Goal: Task Accomplishment & Management: Use online tool/utility

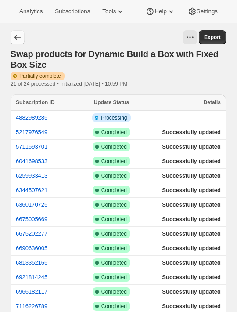
click at [18, 39] on icon "button" at bounding box center [17, 37] width 9 height 9
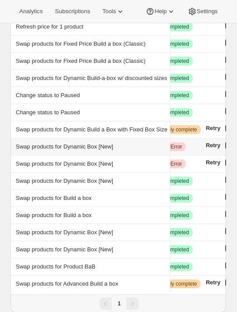
scroll to position [232, 0]
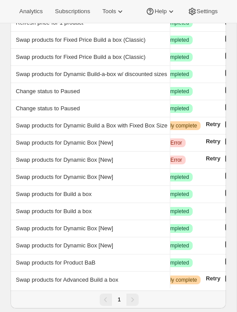
click at [132, 293] on div "Pagination" at bounding box center [132, 299] width 12 height 12
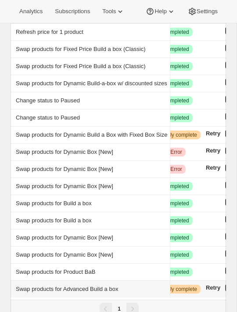
click at [137, 280] on td "Swap products for Advanced Build a box" at bounding box center [90, 288] width 159 height 17
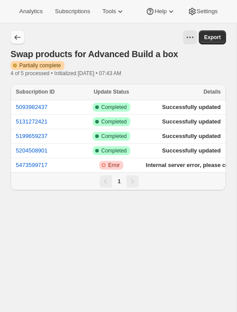
click at [23, 35] on button "button" at bounding box center [18, 37] width 14 height 14
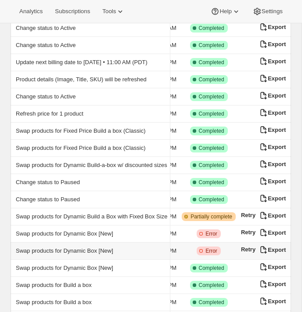
scroll to position [146, 0]
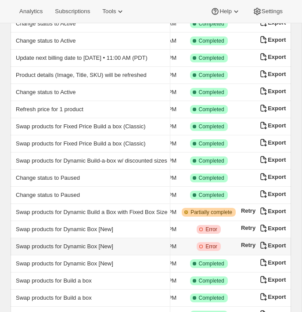
click at [148, 241] on td "Swap products for Dynamic Box [New]" at bounding box center [90, 246] width 159 height 17
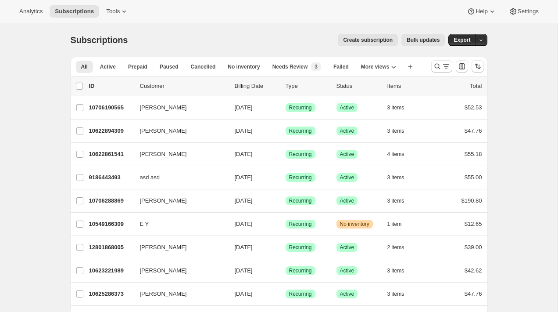
click at [418, 43] on span "Bulk updates" at bounding box center [423, 39] width 33 height 7
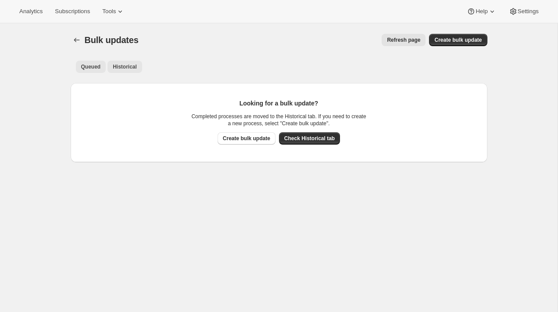
click at [120, 71] on button "Historical" at bounding box center [125, 67] width 35 height 12
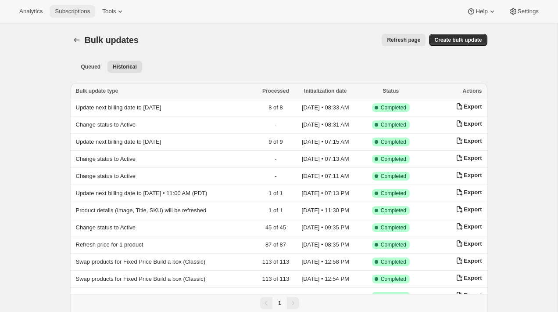
click at [75, 12] on span "Subscriptions" at bounding box center [72, 11] width 35 height 7
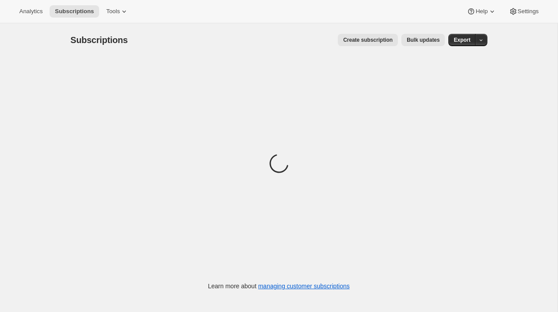
click at [424, 37] on span "Bulk updates" at bounding box center [423, 39] width 33 height 7
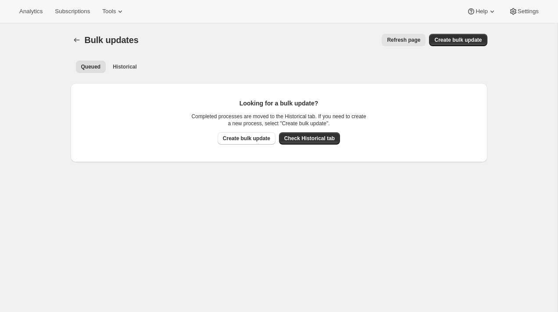
click at [460, 33] on div "Bulk updates. This page is ready Bulk updates Refresh page More actions Refresh…" at bounding box center [279, 39] width 417 height 33
click at [460, 36] on button "Create bulk update" at bounding box center [458, 40] width 58 height 12
select select "15"
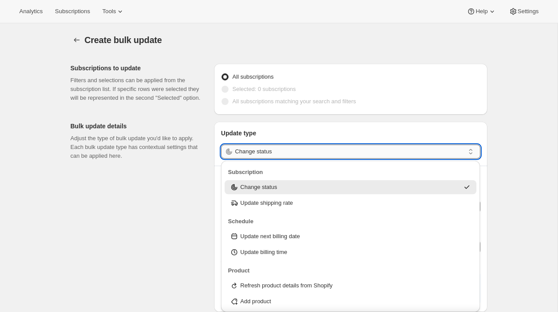
click at [277, 146] on input "Change status" at bounding box center [350, 151] width 230 height 14
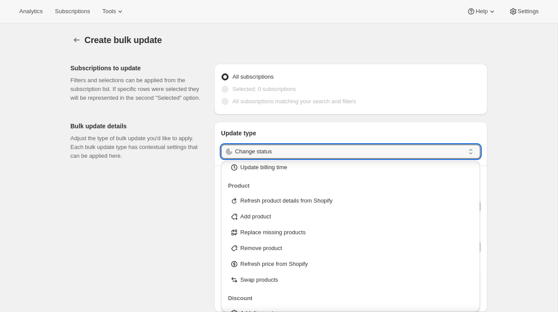
scroll to position [97, 0]
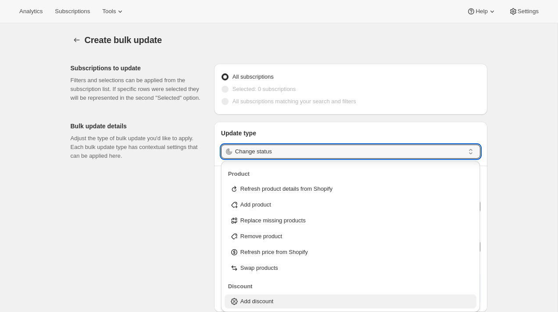
click at [292, 300] on div "Add discount" at bounding box center [351, 301] width 242 height 9
type input "Add discount"
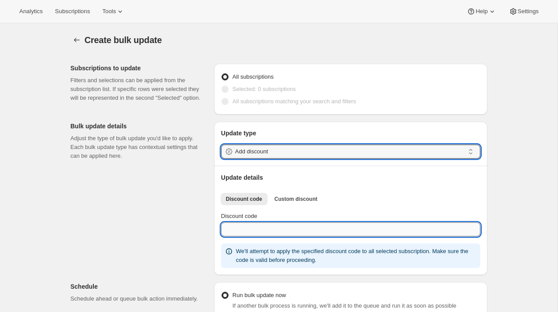
click at [265, 230] on input "Discount code" at bounding box center [350, 229] width 259 height 14
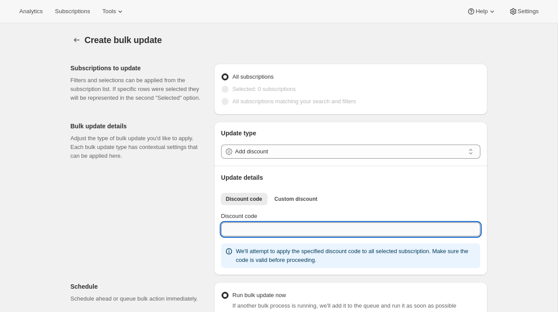
paste input "alongsideboxcode2"
type input "alongsideboxcode2"
click at [195, 216] on div "Subscriptions to update Filters and selections can be applied from the subscrip…" at bounding box center [276, 311] width 424 height 508
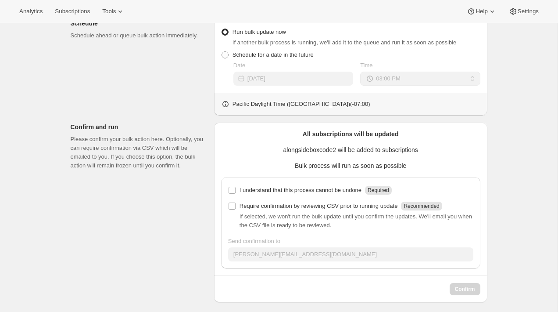
scroll to position [264, 0]
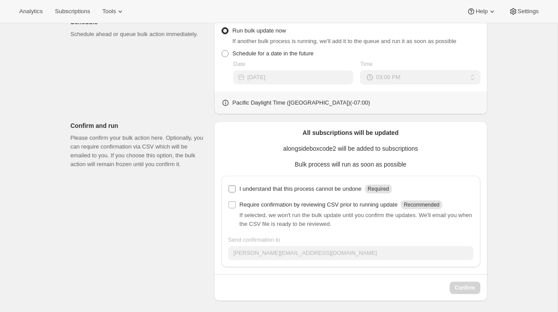
click at [261, 188] on p "I understand that this process cannot be undone" at bounding box center [301, 188] width 122 height 9
click at [236, 188] on input "I understand that this process cannot be undone Required" at bounding box center [232, 188] width 7 height 7
checkbox input "true"
click at [462, 291] on button "Confirm" at bounding box center [465, 287] width 31 height 12
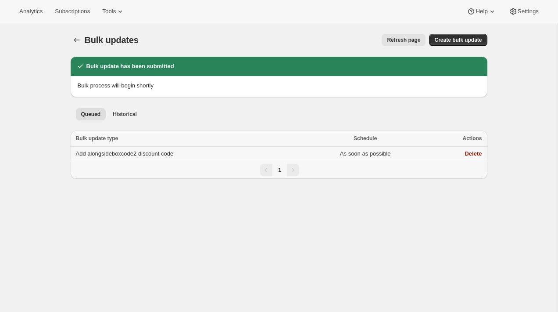
click at [328, 158] on td "As soon as possible" at bounding box center [366, 154] width 124 height 14
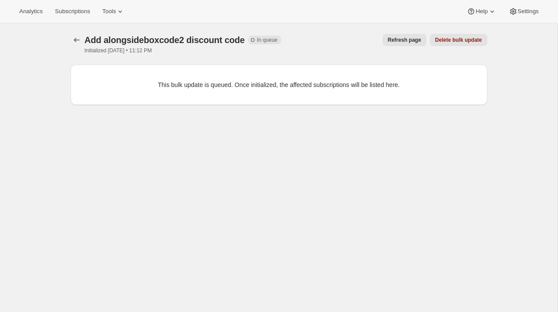
click at [409, 44] on button "Refresh page" at bounding box center [405, 40] width 44 height 12
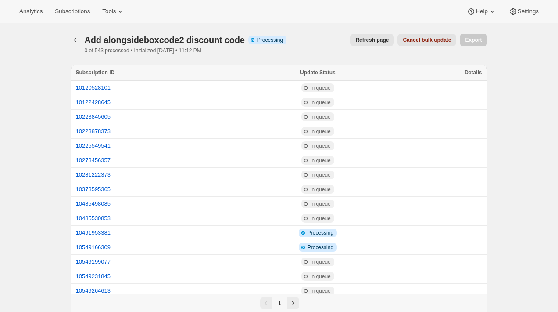
click at [379, 39] on span "Refresh page" at bounding box center [371, 39] width 33 height 7
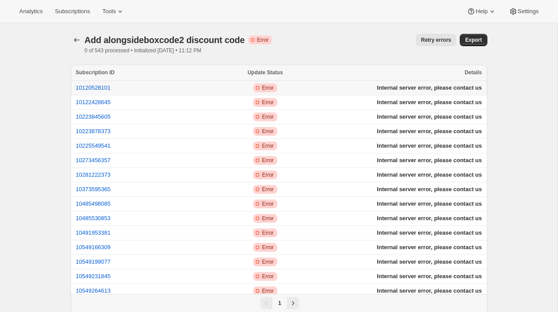
click at [314, 92] on td "Critical Incomplete Error" at bounding box center [265, 88] width 118 height 14
